Goal: Book appointment/travel/reservation

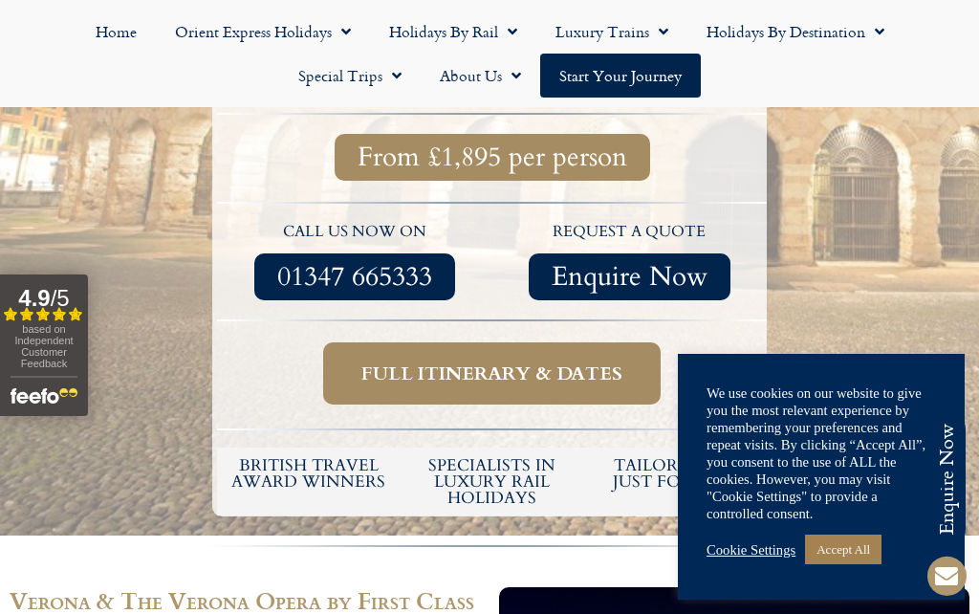
scroll to position [608, 0]
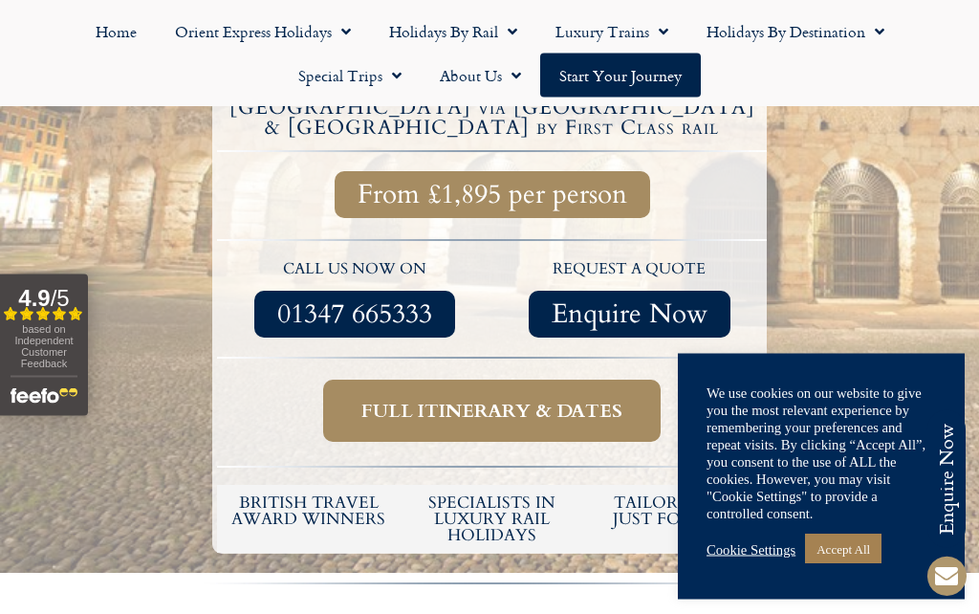
click at [520, 400] on span "Full itinerary & dates" at bounding box center [492, 412] width 261 height 24
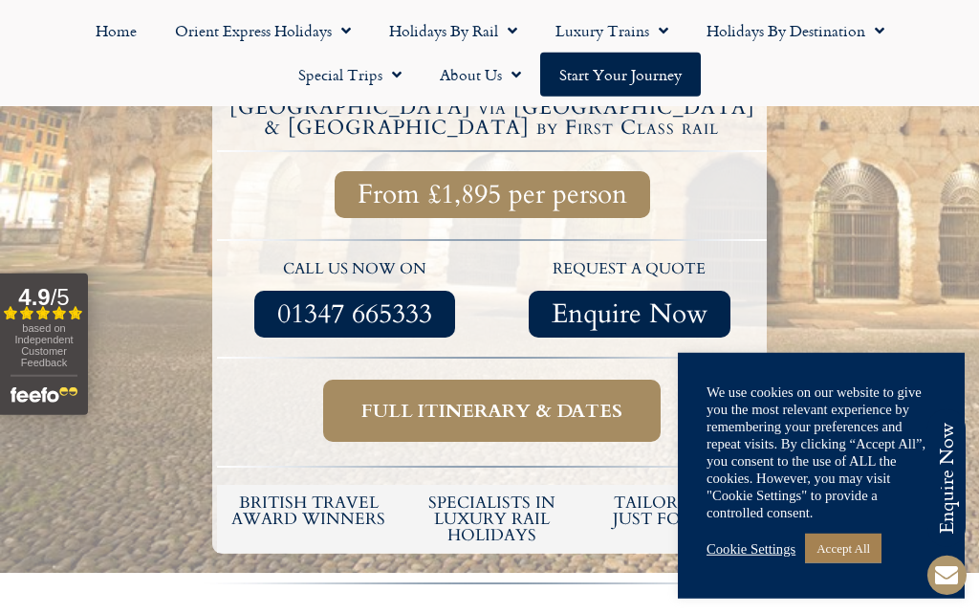
scroll to position [692, 0]
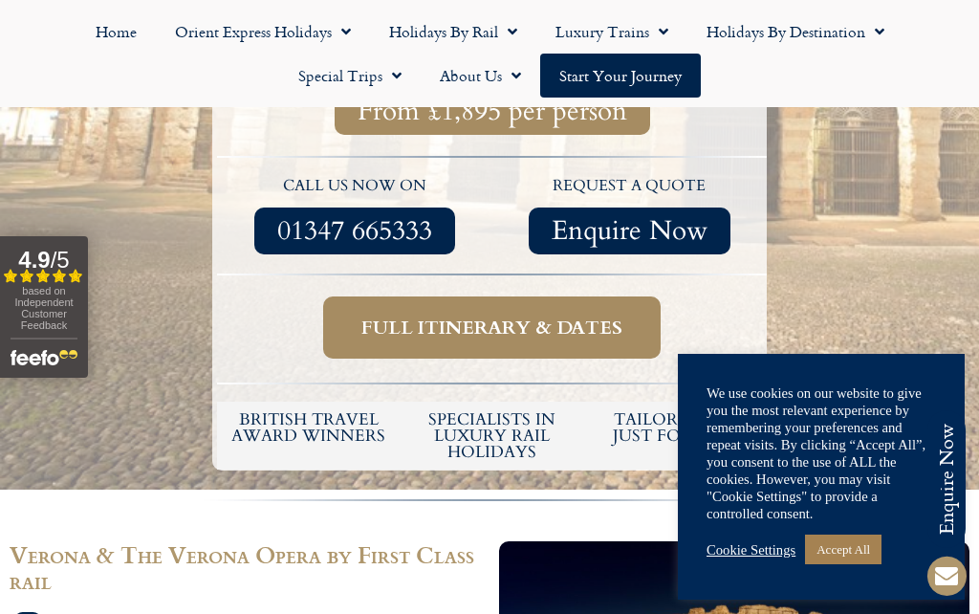
click at [751, 551] on link "Cookie Settings" at bounding box center [751, 549] width 89 height 17
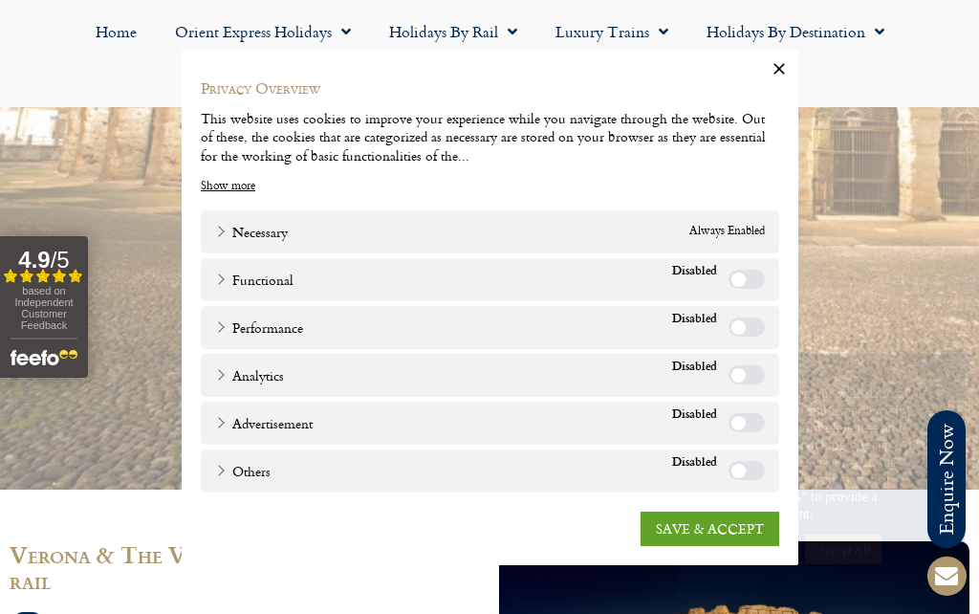
click at [730, 525] on link "SAVE & ACCEPT" at bounding box center [710, 528] width 139 height 34
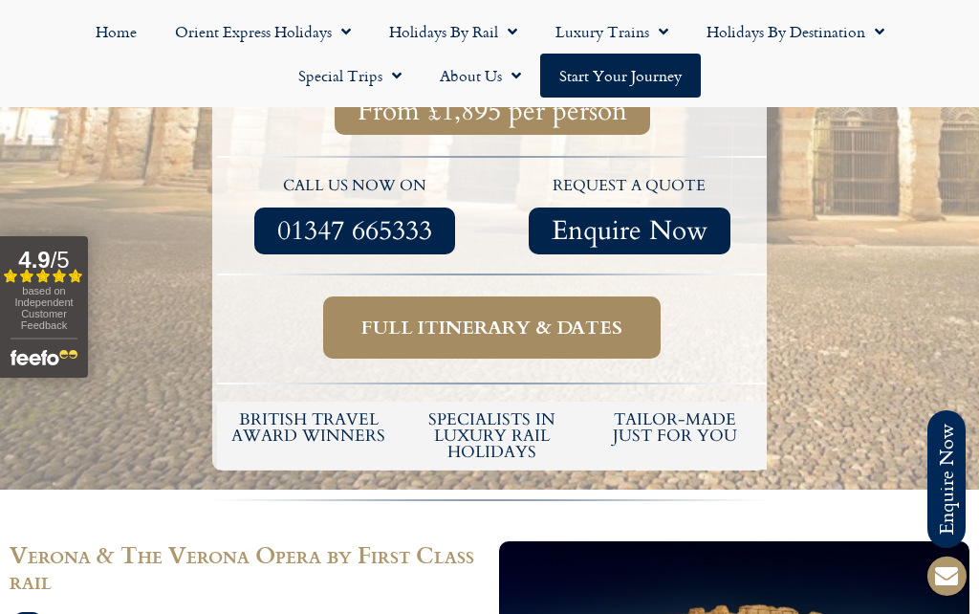
click at [553, 316] on span "Full itinerary & dates" at bounding box center [492, 328] width 261 height 24
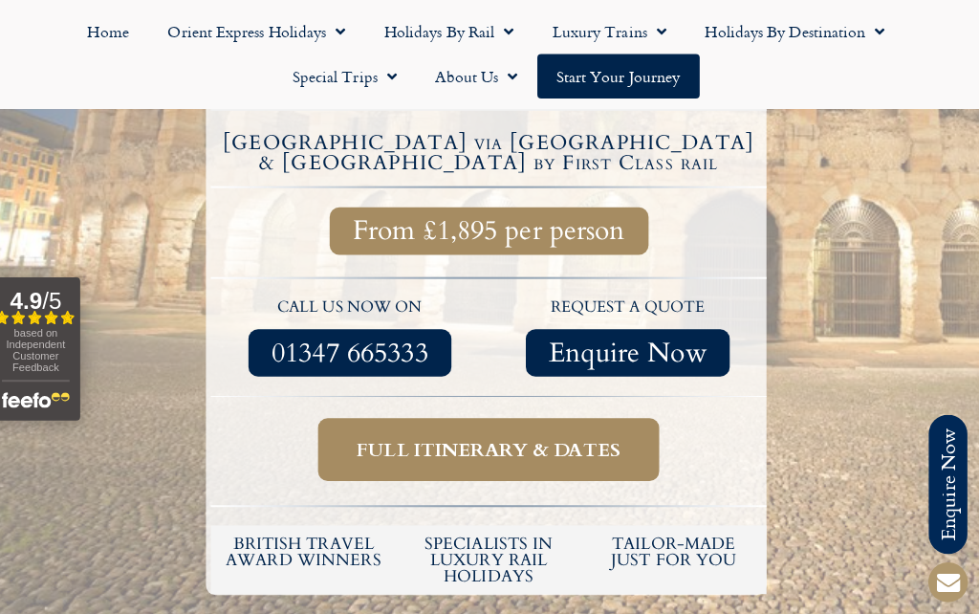
scroll to position [585, 0]
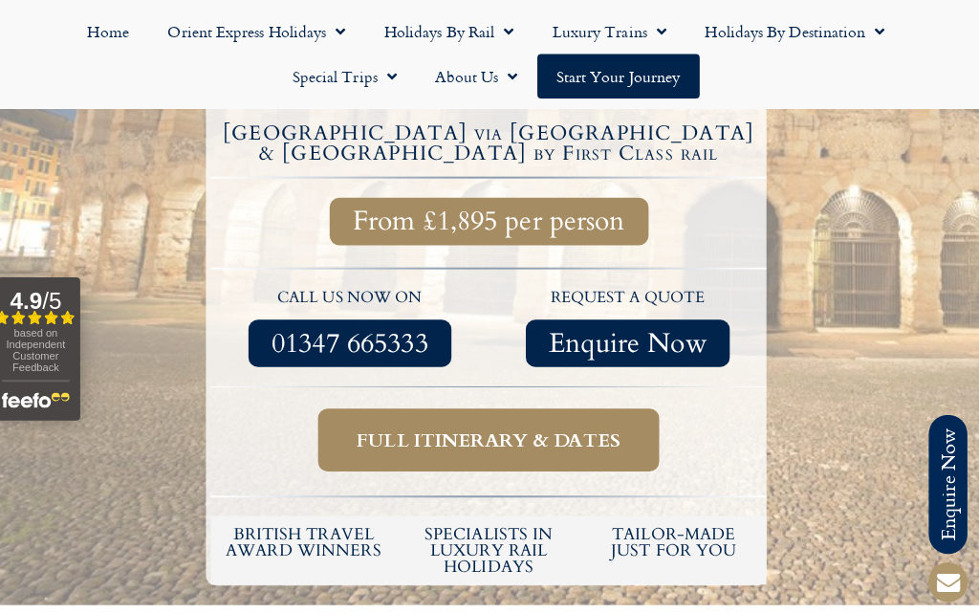
click at [497, 424] on span "Full itinerary & dates" at bounding box center [492, 436] width 261 height 24
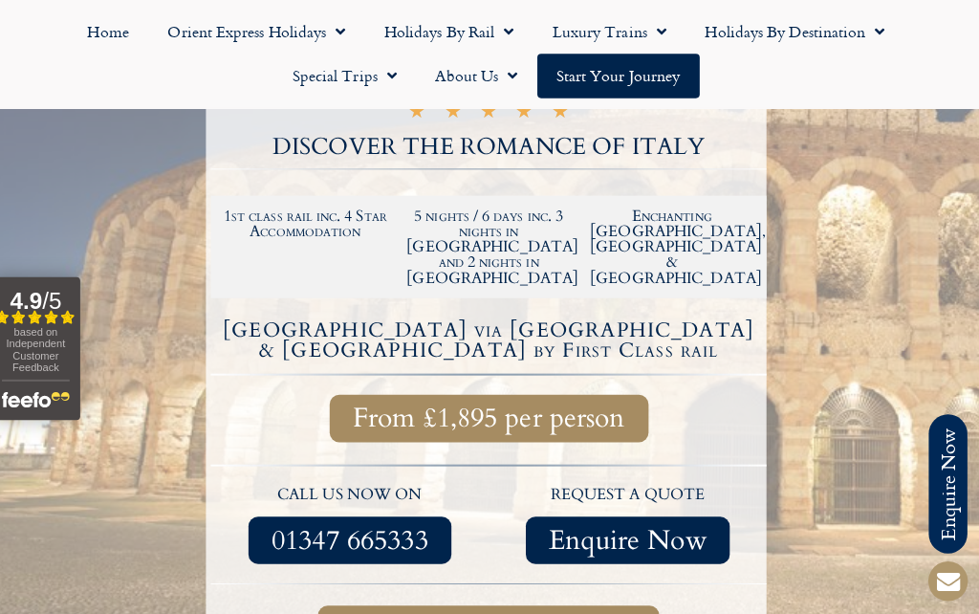
scroll to position [392, 0]
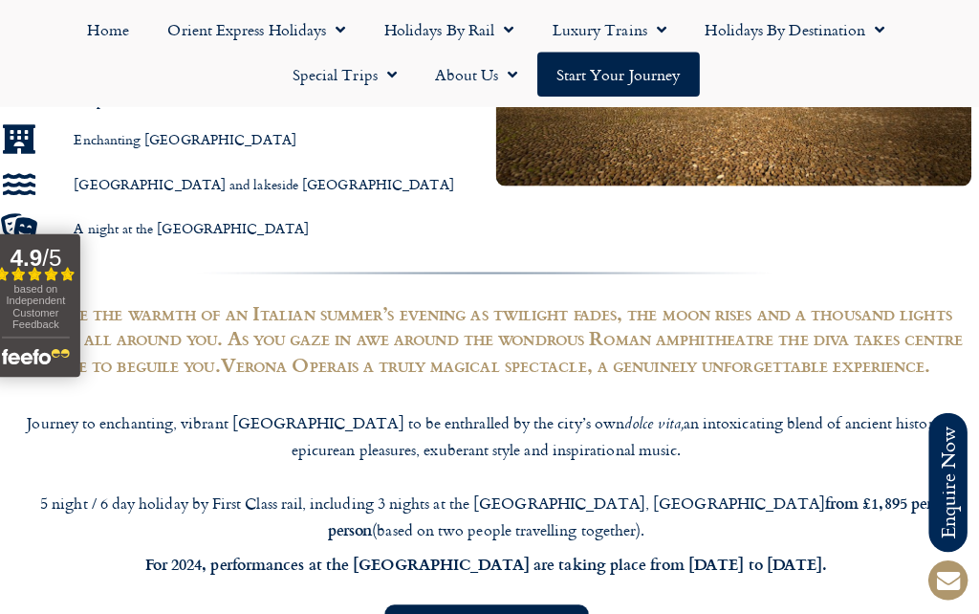
scroll to position [1367, 0]
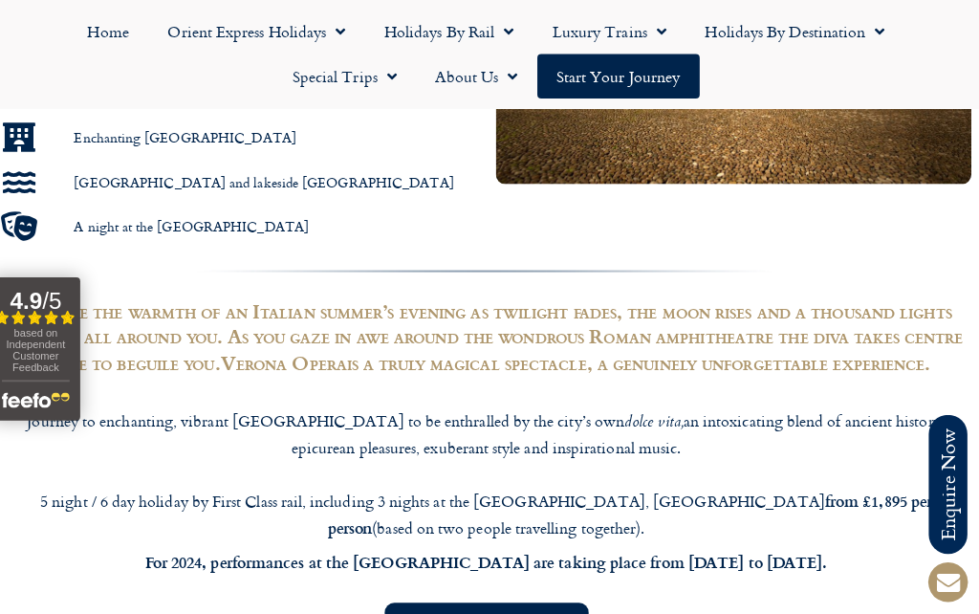
click at [494, 608] on span "Enquire Now" at bounding box center [490, 620] width 156 height 24
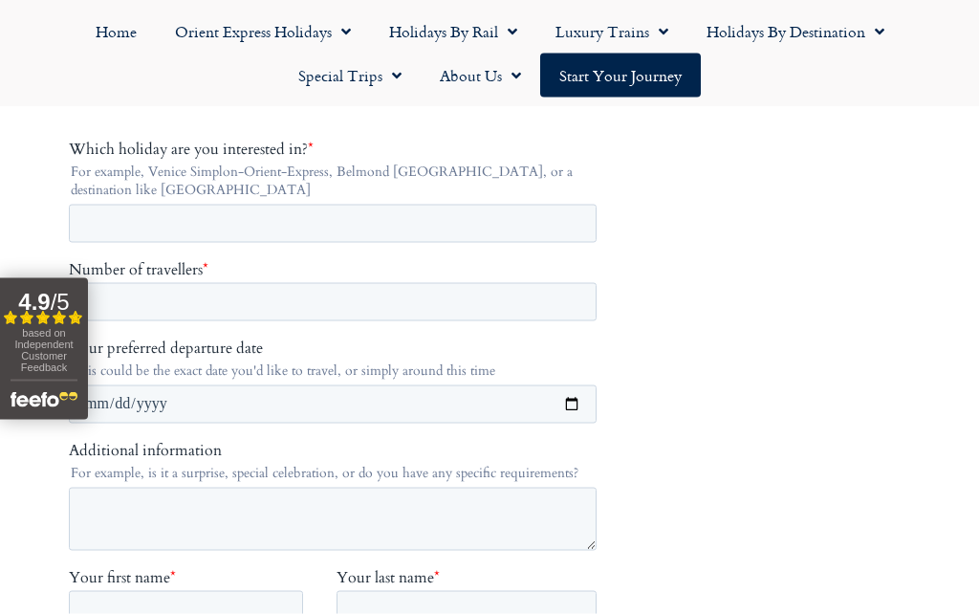
scroll to position [377, 0]
click at [91, 239] on input "Which holiday are you interested in? *" at bounding box center [333, 223] width 528 height 38
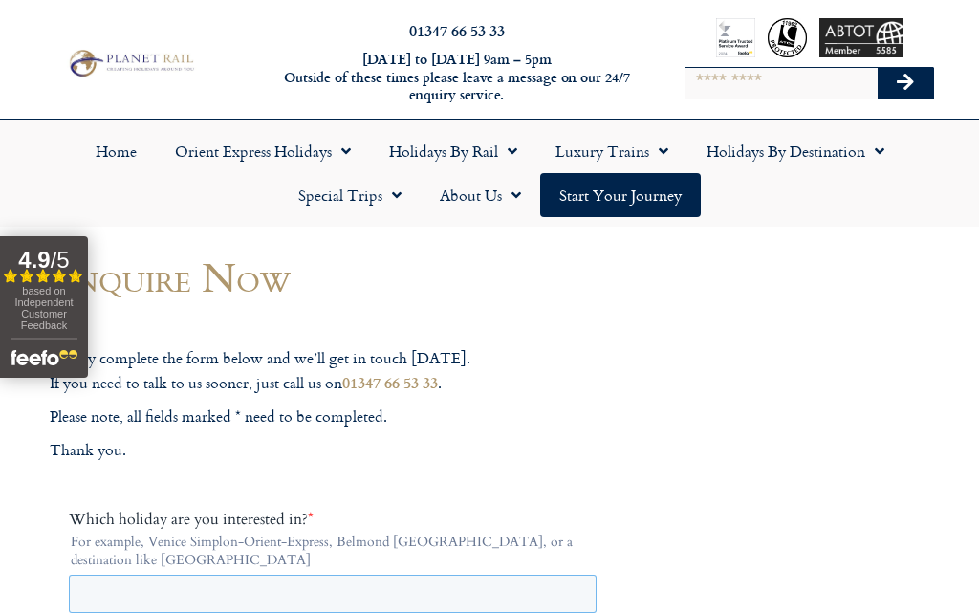
scroll to position [0, 0]
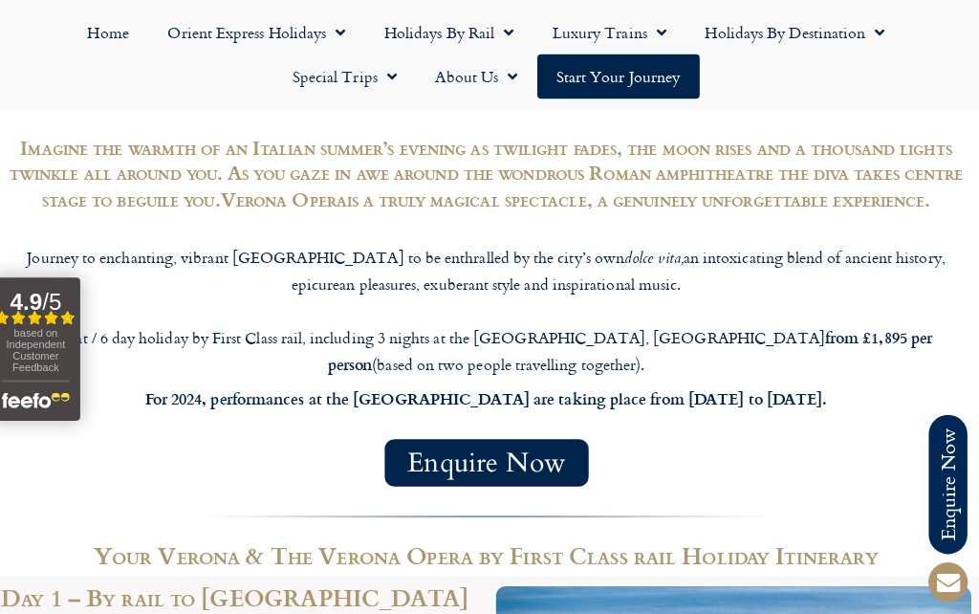
scroll to position [1535, 0]
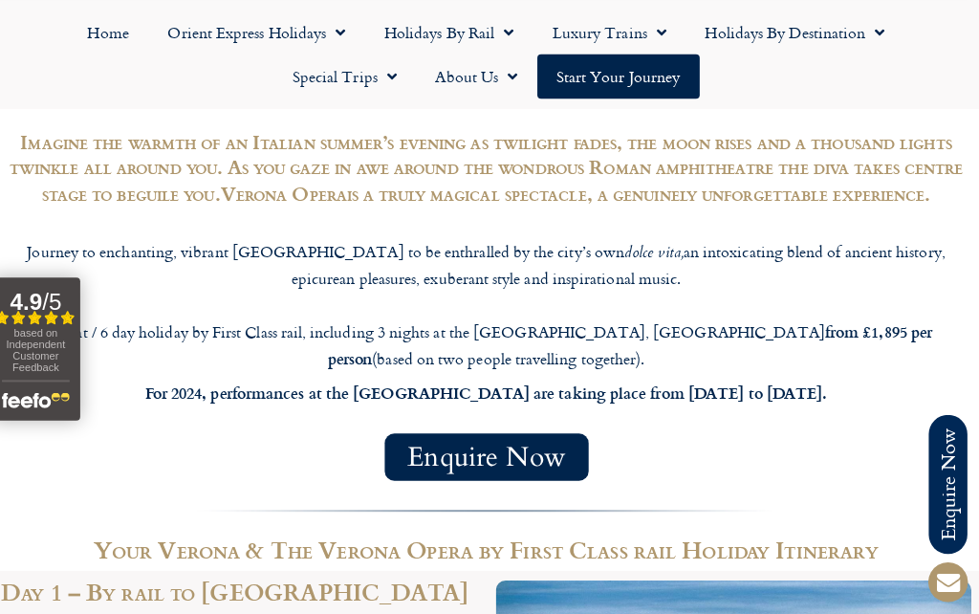
click at [926, 428] on div "Enquire Now" at bounding box center [490, 451] width 960 height 47
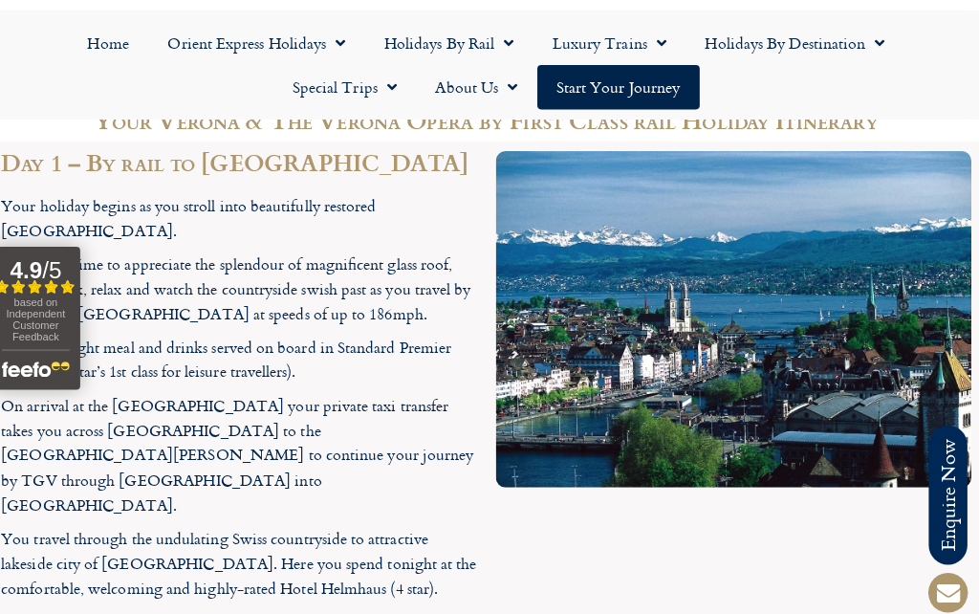
scroll to position [1959, 0]
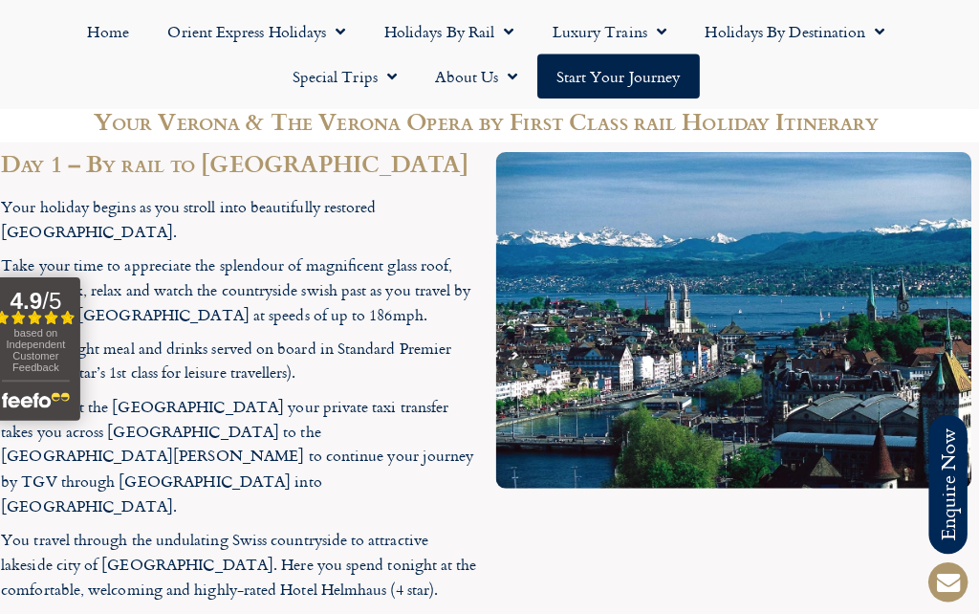
click at [906, 473] on div at bounding box center [735, 377] width 490 height 473
click at [899, 468] on div at bounding box center [735, 377] width 490 height 473
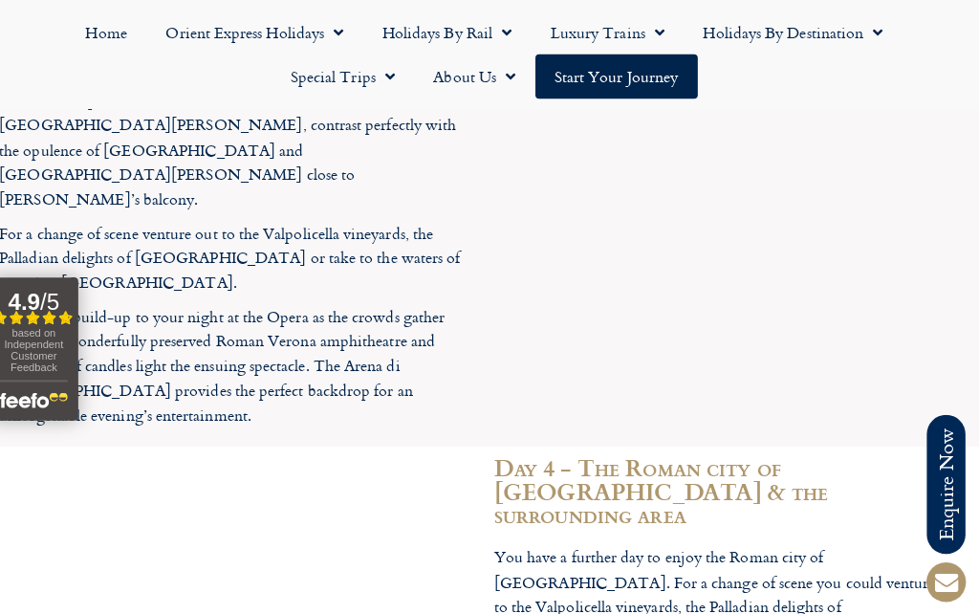
scroll to position [3423, 0]
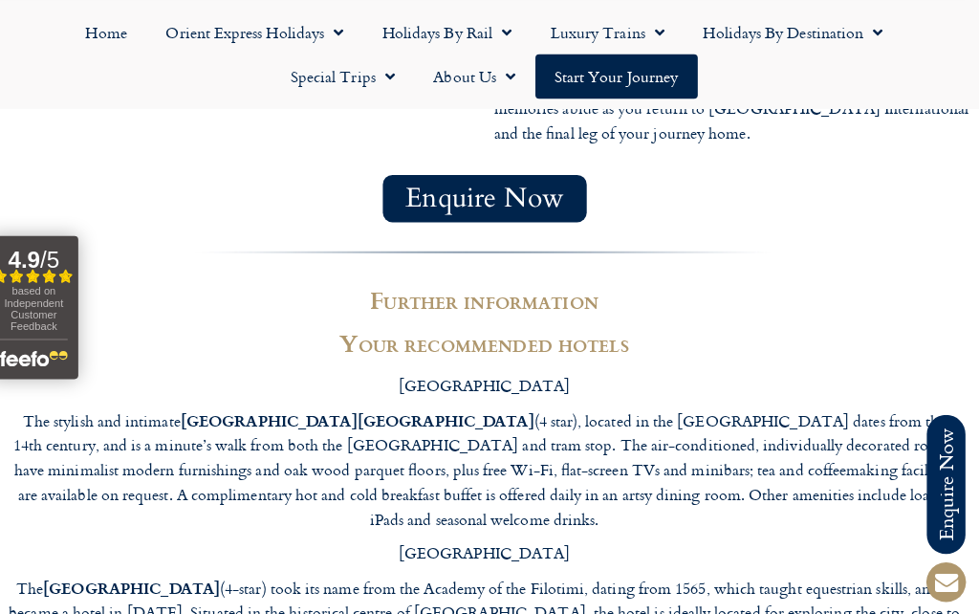
scroll to position [5012, 0]
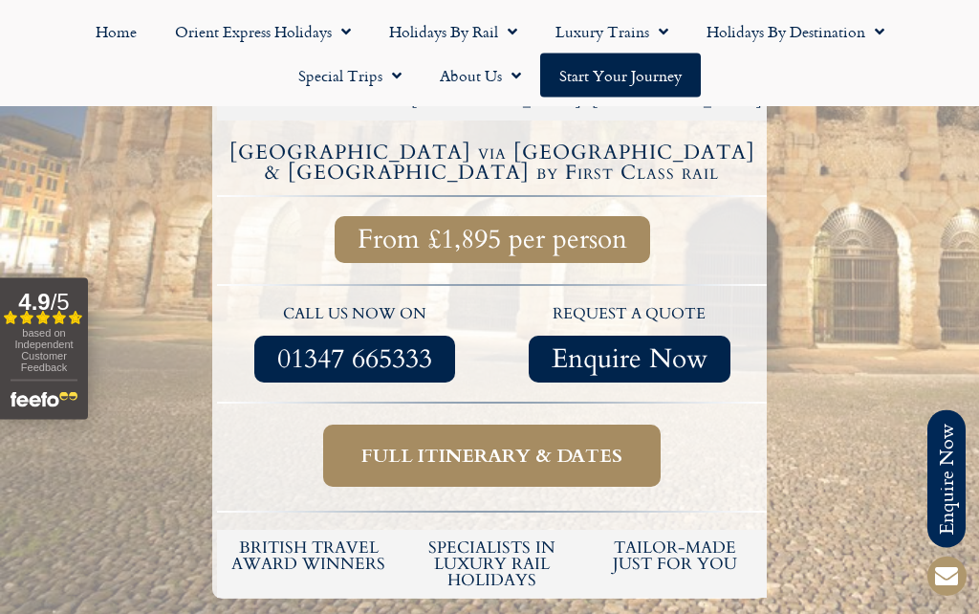
scroll to position [568, 0]
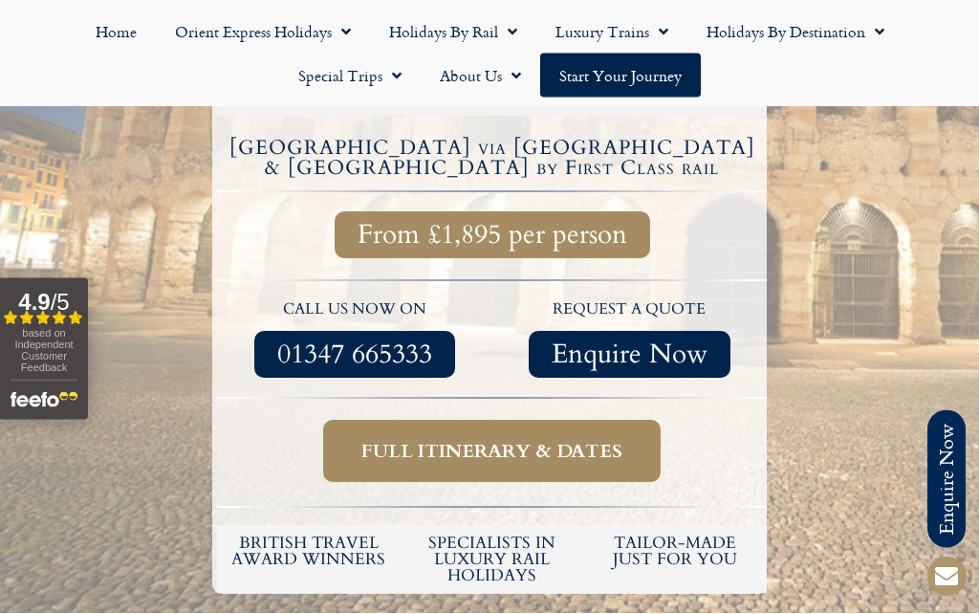
click at [563, 440] on span "Full itinerary & dates" at bounding box center [492, 452] width 261 height 24
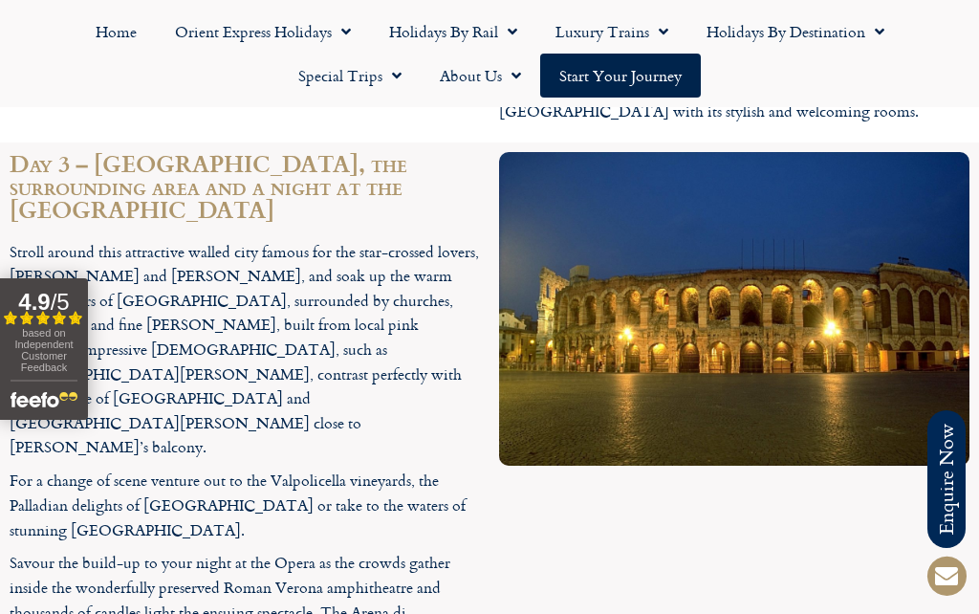
scroll to position [3210, 0]
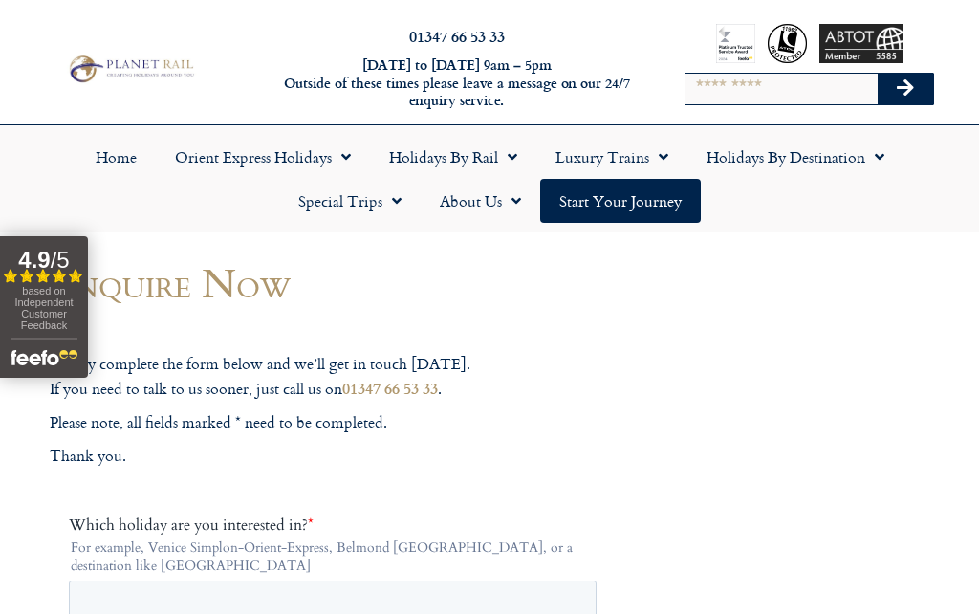
click at [653, 207] on link "Start your Journey" at bounding box center [620, 201] width 161 height 44
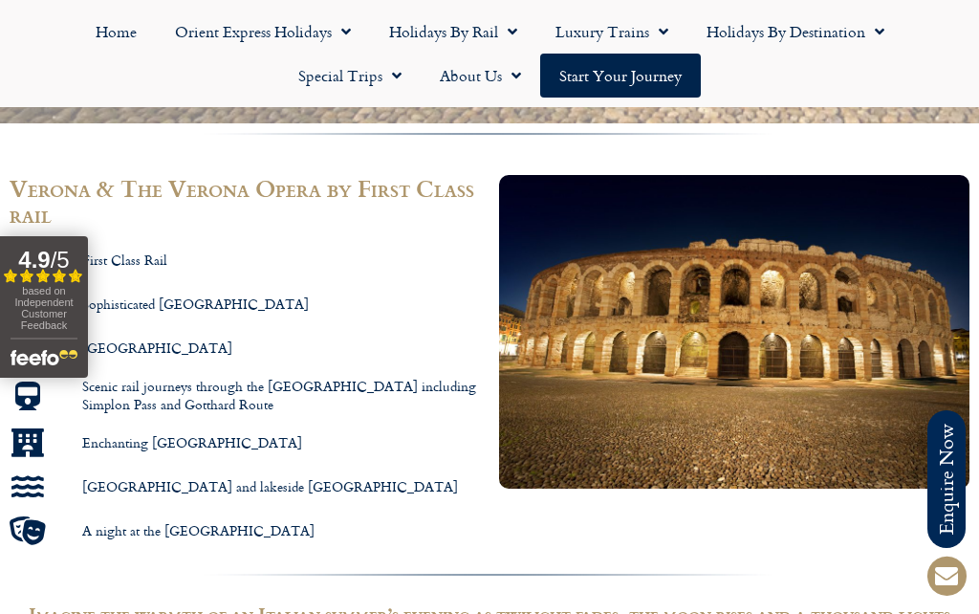
scroll to position [1058, 0]
